Goal: Task Accomplishment & Management: Use online tool/utility

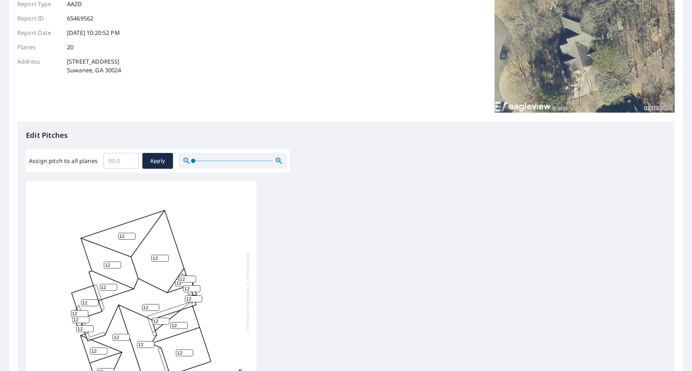
scroll to position [199, 0]
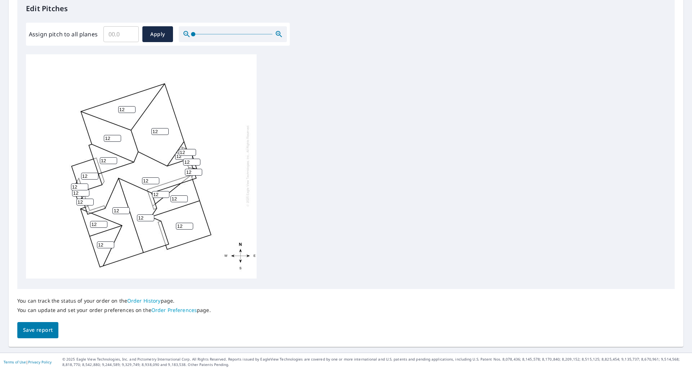
click at [109, 320] on div "You can track the status of your order on the Order History page. You can updat…" at bounding box center [113, 305] width 193 height 33
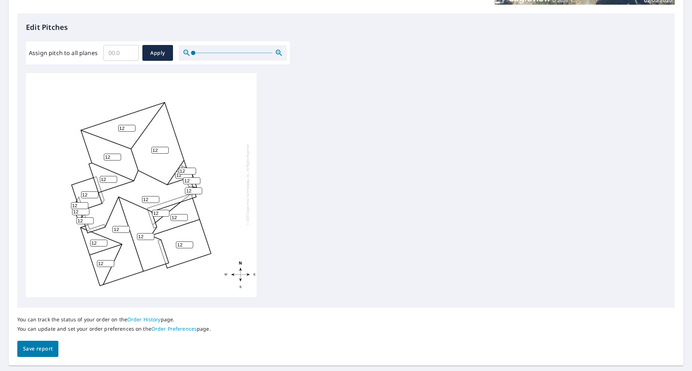
scroll to position [199, 0]
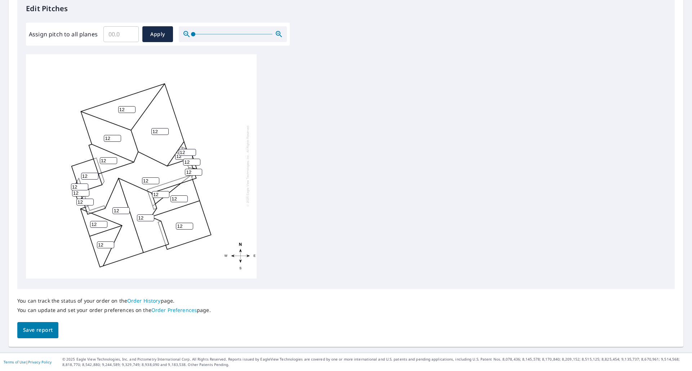
click at [119, 35] on input "Assign pitch to all planes" at bounding box center [120, 34] width 35 height 20
type input "13"
click at [157, 37] on span "Apply" at bounding box center [157, 34] width 19 height 9
type input "13"
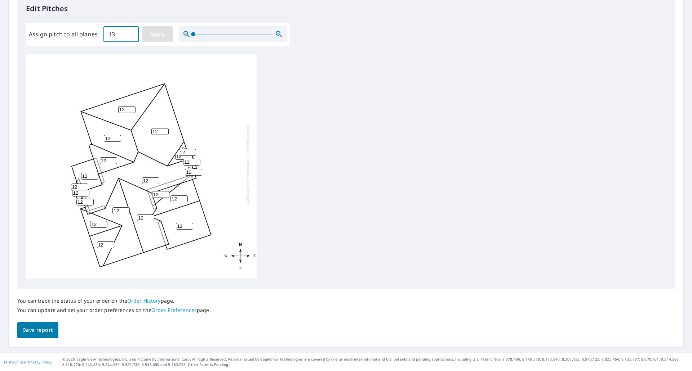
type input "13"
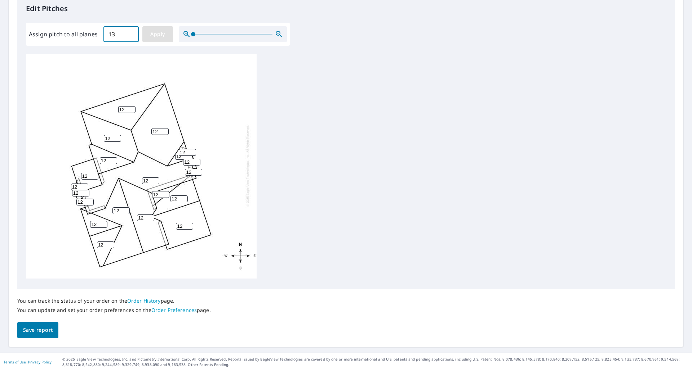
type input "13"
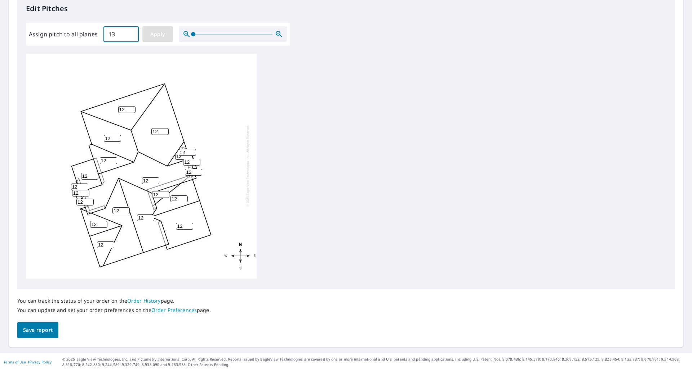
type input "13"
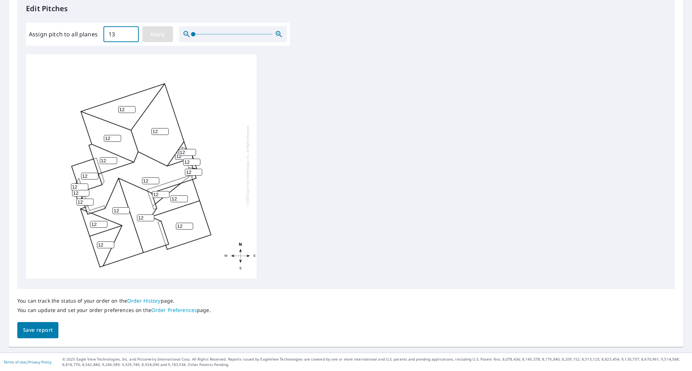
type input "13"
drag, startPoint x: 113, startPoint y: 133, endPoint x: 87, endPoint y: 135, distance: 26.0
click at [87, 135] on div "13 13 13 13 13 13 13 13 13 13 13 13 13 13 13 13 13 13 13 13" at bounding box center [141, 166] width 231 height 226
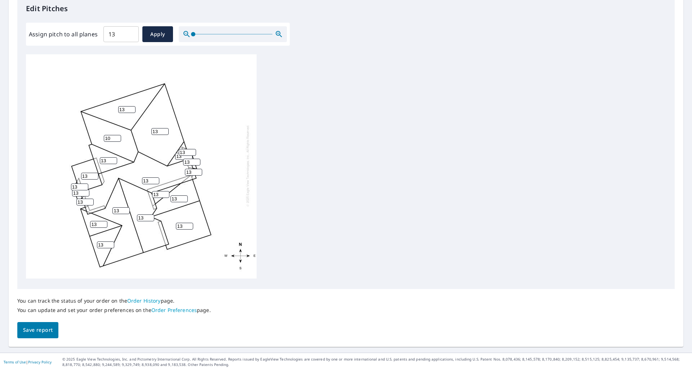
type input "10"
click at [162, 128] on input "13" at bounding box center [159, 131] width 17 height 7
type input "10"
click at [121, 208] on input "13" at bounding box center [120, 211] width 17 height 7
drag, startPoint x: 121, startPoint y: 206, endPoint x: 109, endPoint y: 206, distance: 11.9
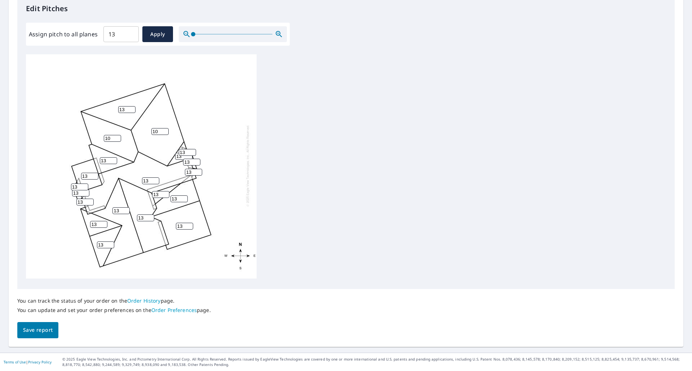
click at [109, 206] on div "13 10 13 13 13 13 10 13 13 13 13 13 13 13 13 13 13 13 13 13" at bounding box center [141, 166] width 231 height 226
type input "10"
drag, startPoint x: 143, startPoint y: 210, endPoint x: 131, endPoint y: 212, distance: 12.3
click at [135, 212] on div "13 10 10 13 13 13 10 13 13 13 13 13 13 13 13 13 13 13 13 13" at bounding box center [141, 166] width 231 height 226
type input "10"
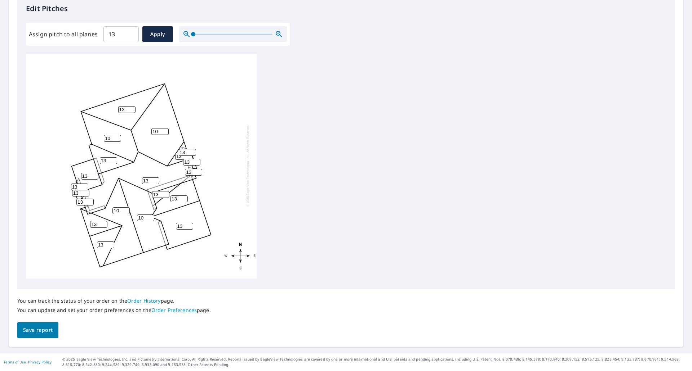
drag, startPoint x: 161, startPoint y: 190, endPoint x: 137, endPoint y: 190, distance: 24.1
click at [137, 190] on div "13 10 10 10 13 13 10 13 13 13 13 13 13 13 13 13 13 13 13 13" at bounding box center [141, 166] width 231 height 226
type input "6"
drag, startPoint x: 79, startPoint y: 182, endPoint x: 49, endPoint y: 181, distance: 30.3
click at [49, 181] on div "13 10 10 10 13 13 10 13 13 13 13 13 6 13 13 13 13 13 13 13" at bounding box center [141, 166] width 231 height 226
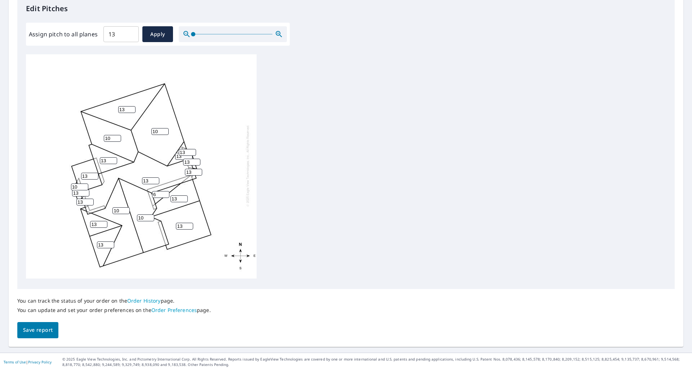
type input "10"
drag, startPoint x: 79, startPoint y: 187, endPoint x: 58, endPoint y: 186, distance: 21.3
click at [58, 186] on div "13 10 10 10 13 13 10 13 13 13 13 13 6 13 13 13 13 10 13 13" at bounding box center [141, 166] width 231 height 226
type input "10"
drag, startPoint x: 83, startPoint y: 196, endPoint x: 63, endPoint y: 194, distance: 20.3
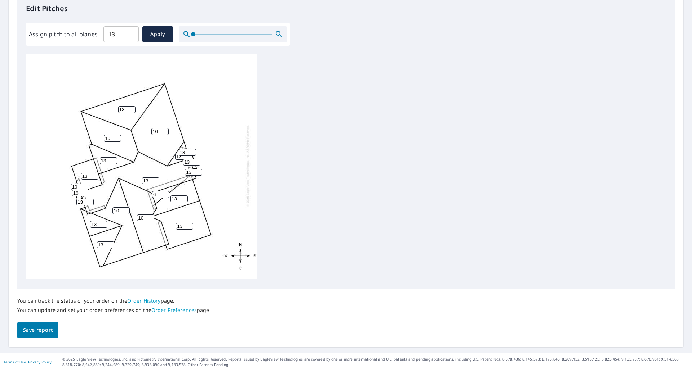
click at [64, 195] on div "13 10 10 10 13 13 10 13 13 13 13 13 6 13 13 10 13 10 13 13" at bounding box center [141, 166] width 231 height 226
type input "10"
drag, startPoint x: 185, startPoint y: 149, endPoint x: 167, endPoint y: 148, distance: 18.4
click at [170, 148] on div "13 10 10 10 13 13 10 13 13 13 13 13 6 13 13 10 10 10 13 13" at bounding box center [141, 166] width 231 height 226
type input "10"
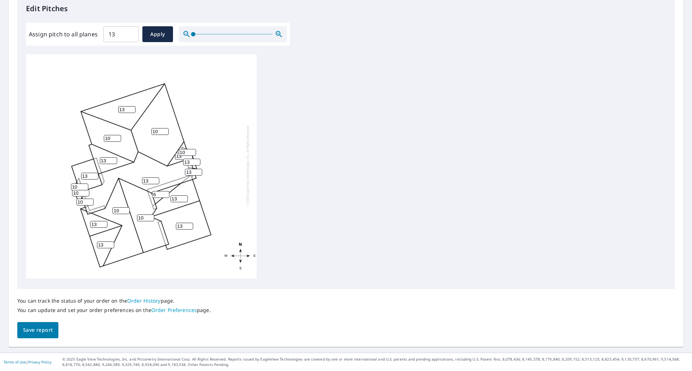
drag, startPoint x: 191, startPoint y: 156, endPoint x: 170, endPoint y: 157, distance: 20.6
click at [171, 157] on div "13 10 10 10 13 13 10 13 13 13 13 13 6 13 13 10 10 10 13 10" at bounding box center [141, 166] width 231 height 226
type input "0"
type input "10"
drag, startPoint x: 192, startPoint y: 165, endPoint x: 174, endPoint y: 165, distance: 17.7
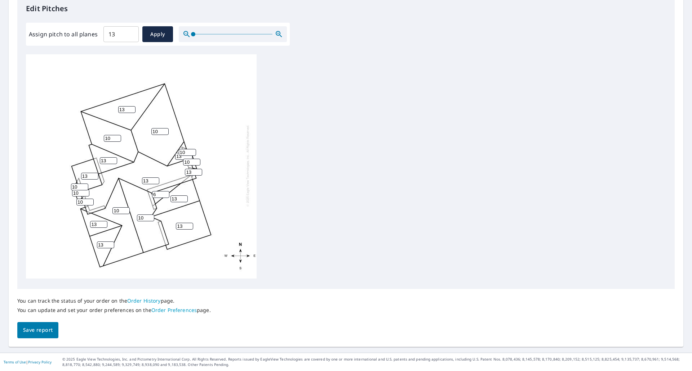
click at [176, 165] on div "13 10 10 10 13 13 10 13 13 13 13 13 6 13 10 10 10 10 13 10" at bounding box center [141, 166] width 231 height 226
type input "10"
click at [181, 153] on input "13" at bounding box center [183, 156] width 17 height 7
type input "10"
click at [33, 330] on span "Save report" at bounding box center [38, 330] width 30 height 9
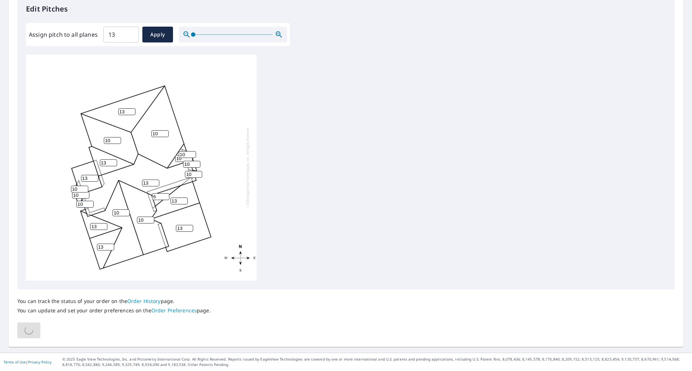
scroll to position [0, 0]
